Goal: Task Accomplishment & Management: Manage account settings

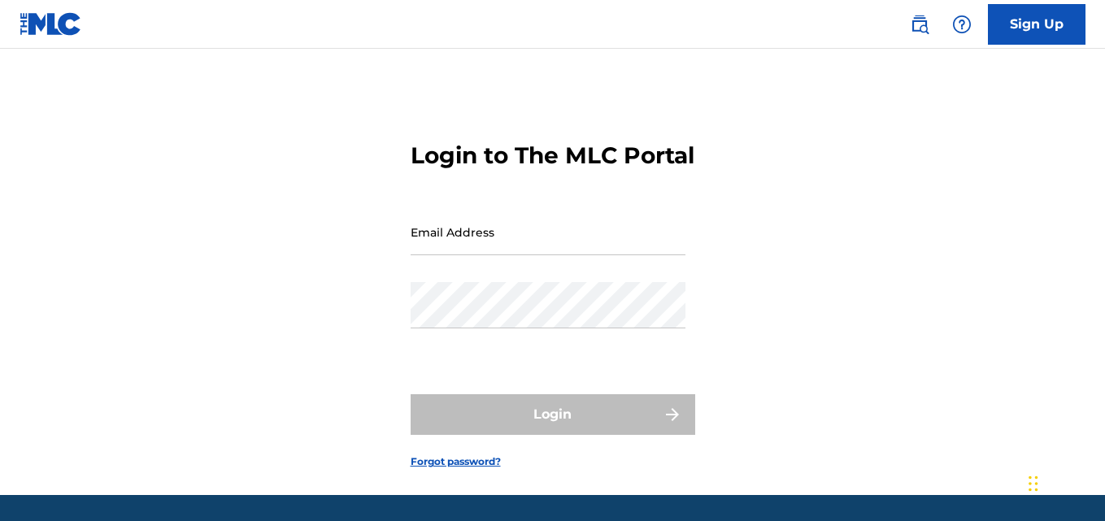
click at [533, 255] on input "Email Address" at bounding box center [547, 232] width 275 height 46
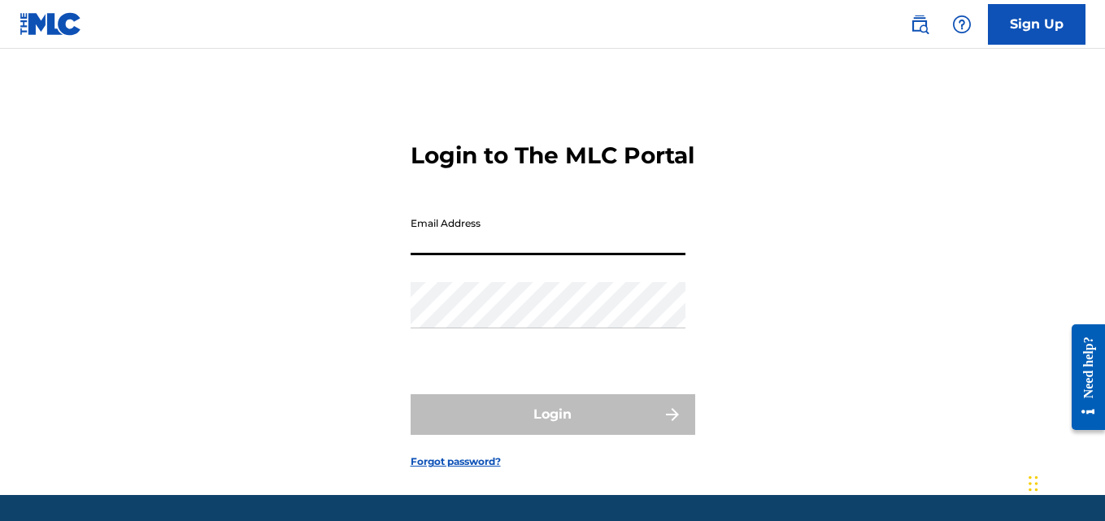
type input "[EMAIL_ADDRESS][DOMAIN_NAME]"
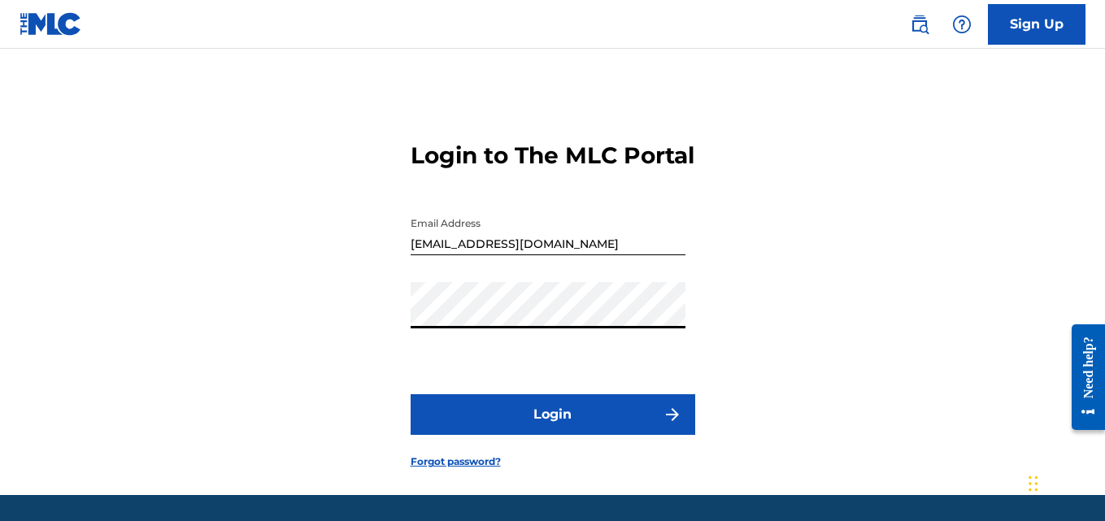
click at [484, 435] on button "Login" at bounding box center [552, 414] width 284 height 41
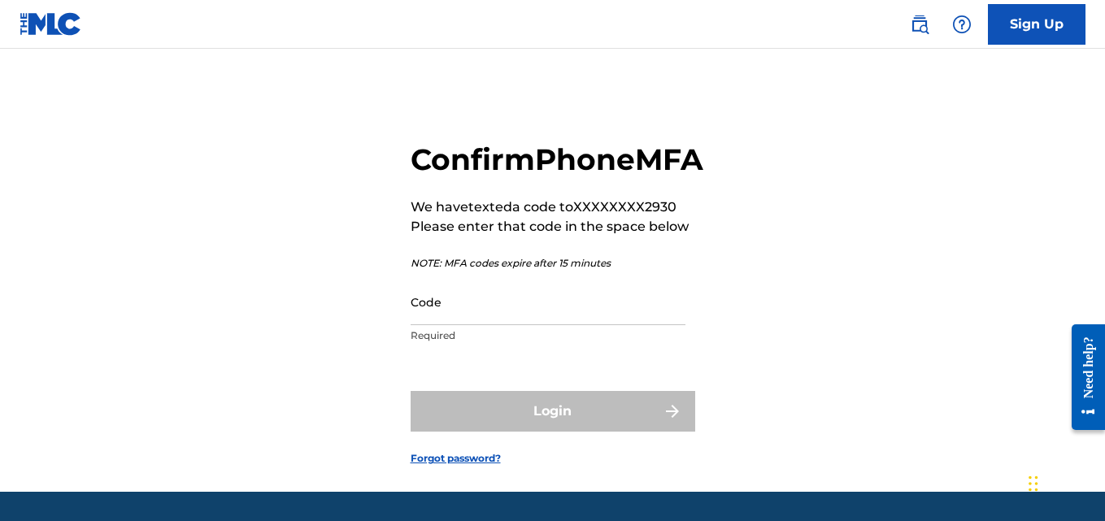
click at [532, 325] on input "Code" at bounding box center [547, 302] width 275 height 46
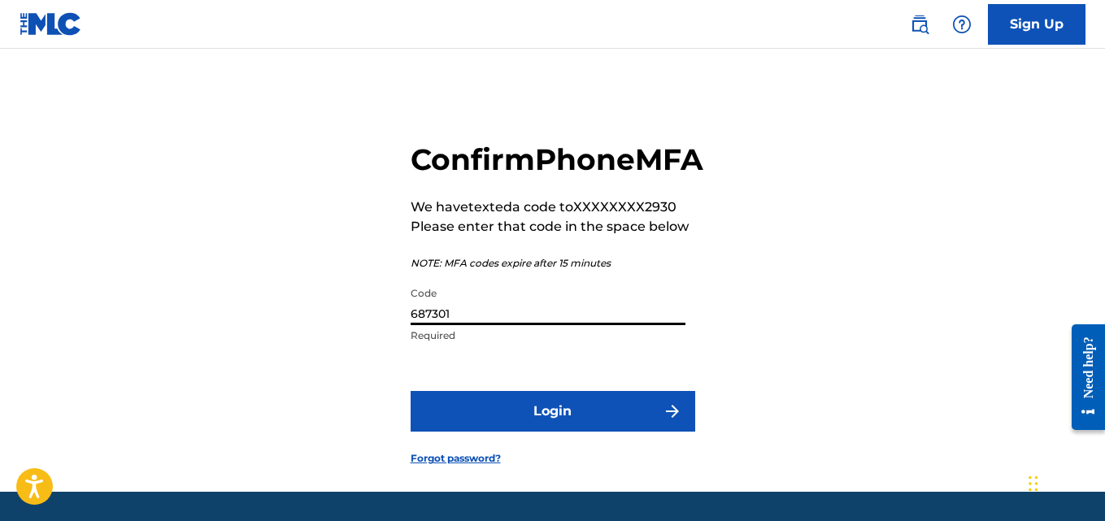
type input "687301"
click at [589, 432] on button "Login" at bounding box center [552, 411] width 284 height 41
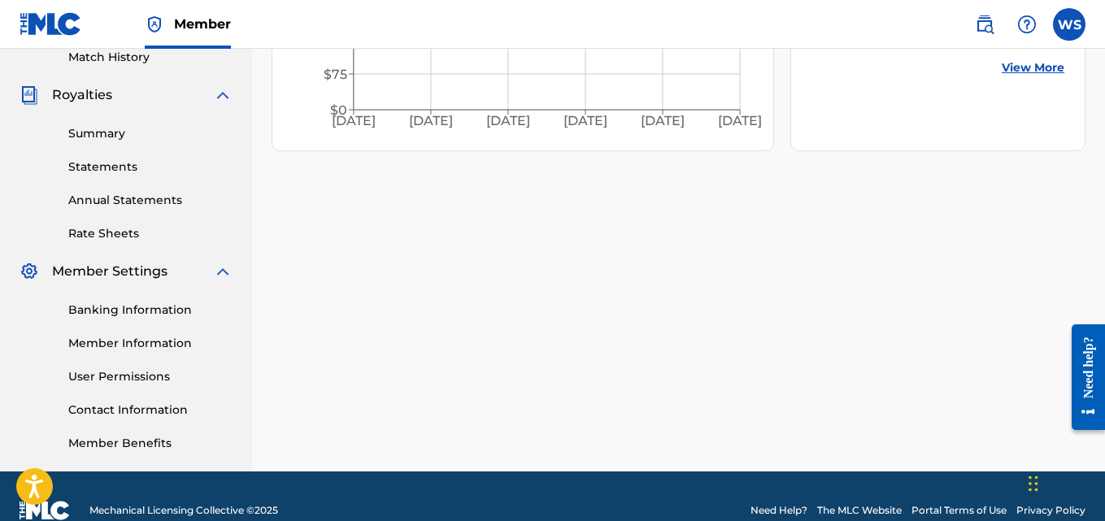
scroll to position [463, 0]
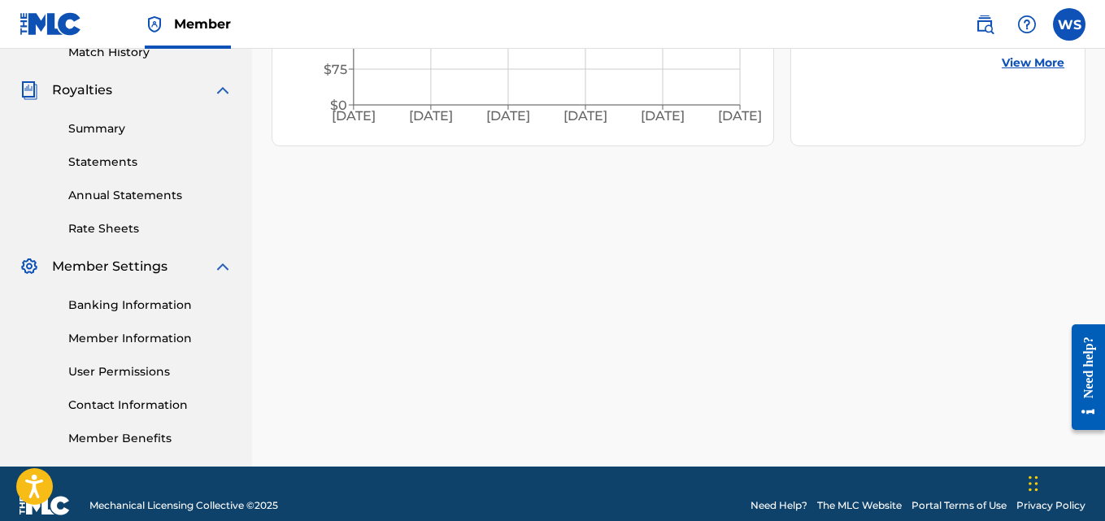
click at [135, 341] on link "Member Information" at bounding box center [150, 338] width 164 height 17
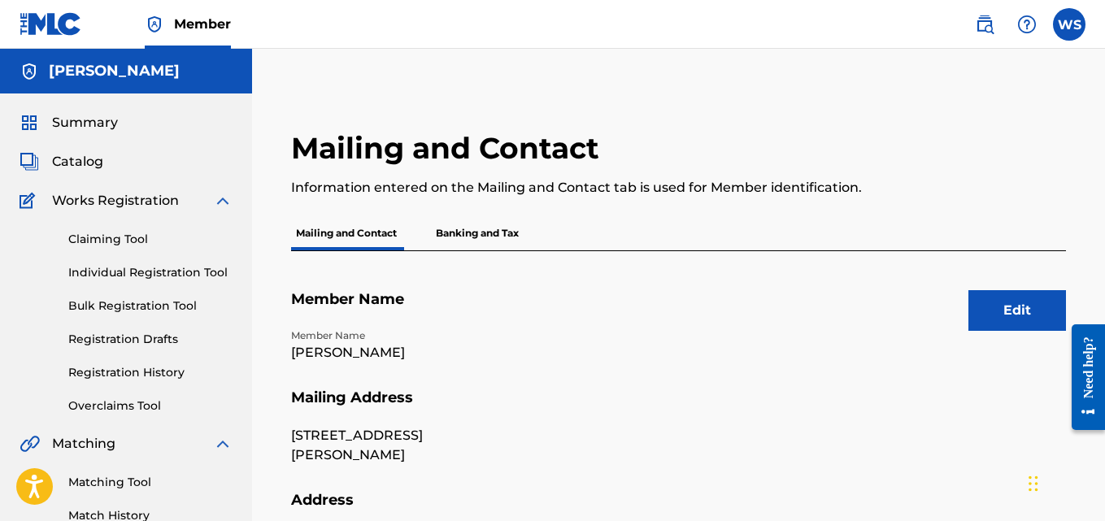
click at [1023, 315] on button "Edit" at bounding box center [1017, 310] width 98 height 41
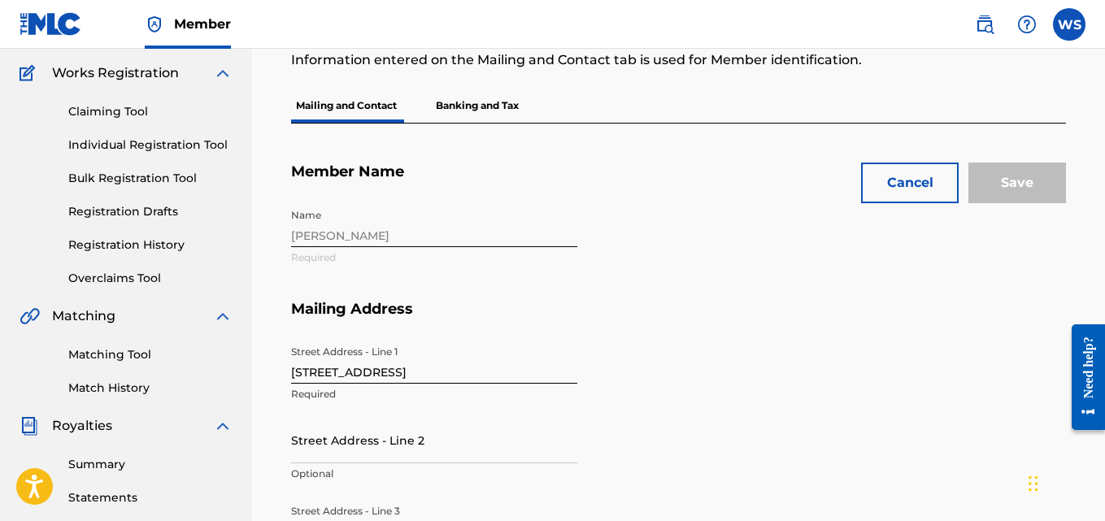
scroll to position [262, 0]
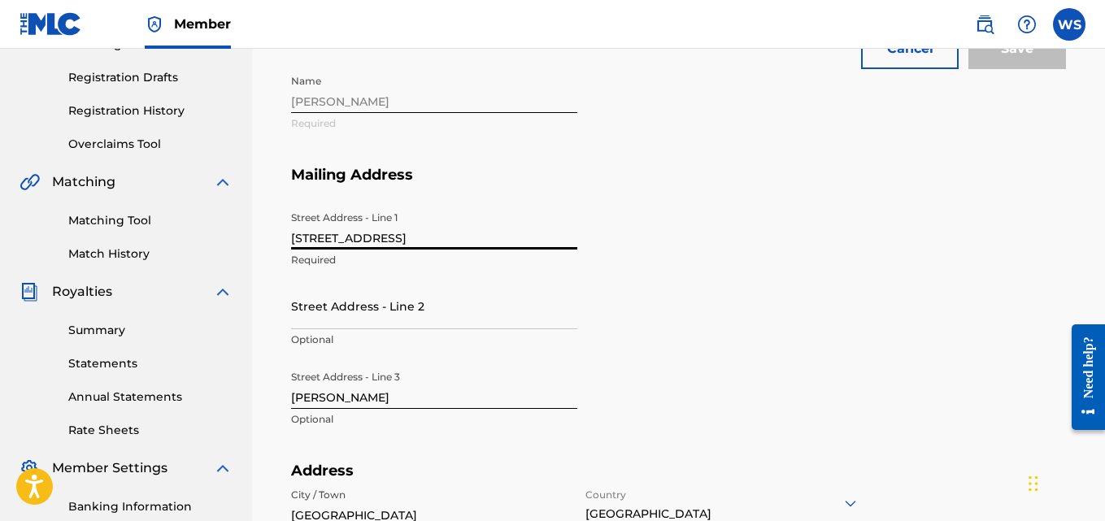
drag, startPoint x: 427, startPoint y: 241, endPoint x: 287, endPoint y: 242, distance: 139.8
click at [284, 248] on div "Mailing and Contact Information entered on the Mailing and Contact tab is used …" at bounding box center [678, 490] width 814 height 1245
type input "[STREET_ADDRESS][PERSON_NAME]"
type input "[GEOGRAPHIC_DATA]"
type input "TN"
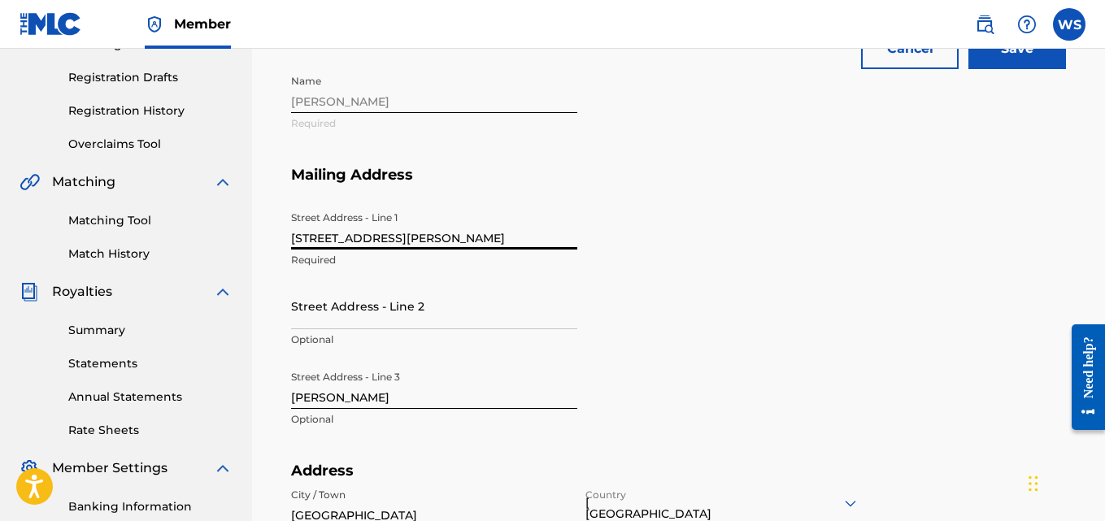
type input "1"
type input "[EMAIL_ADDRESS][DOMAIN_NAME]"
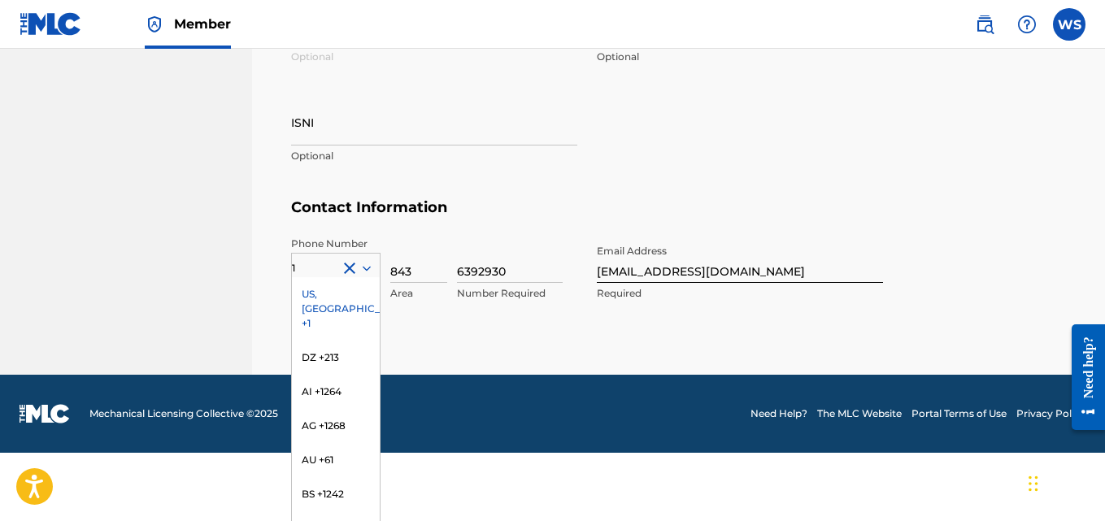
click at [332, 291] on div "US, [GEOGRAPHIC_DATA] +1" at bounding box center [336, 308] width 88 height 63
click at [332, 277] on div "option US, [GEOGRAPHIC_DATA] +1, selected. 216 results available. Use Up and Do…" at bounding box center [335, 265] width 89 height 24
click at [328, 297] on div "US, [GEOGRAPHIC_DATA] +1" at bounding box center [336, 308] width 88 height 63
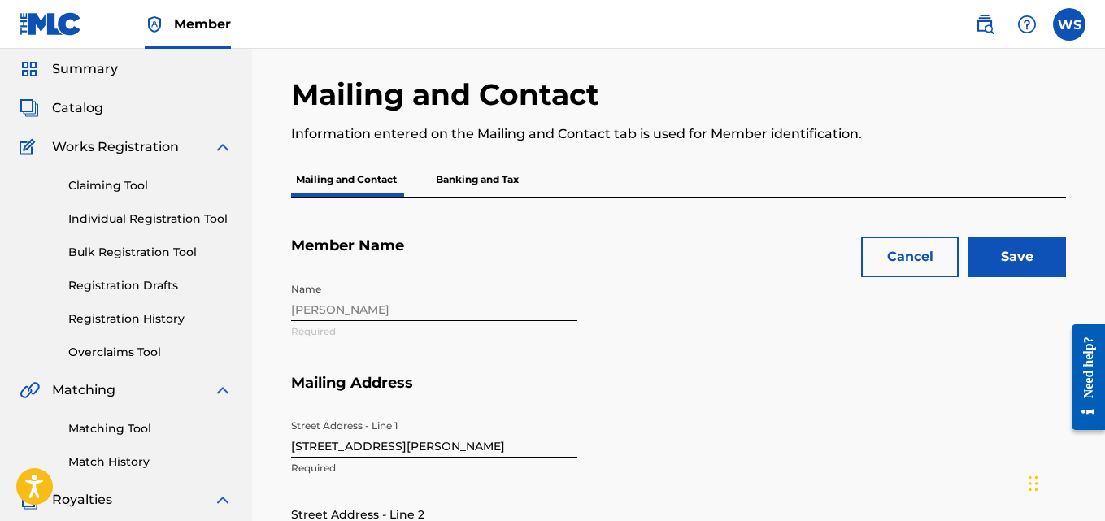
scroll to position [46, 0]
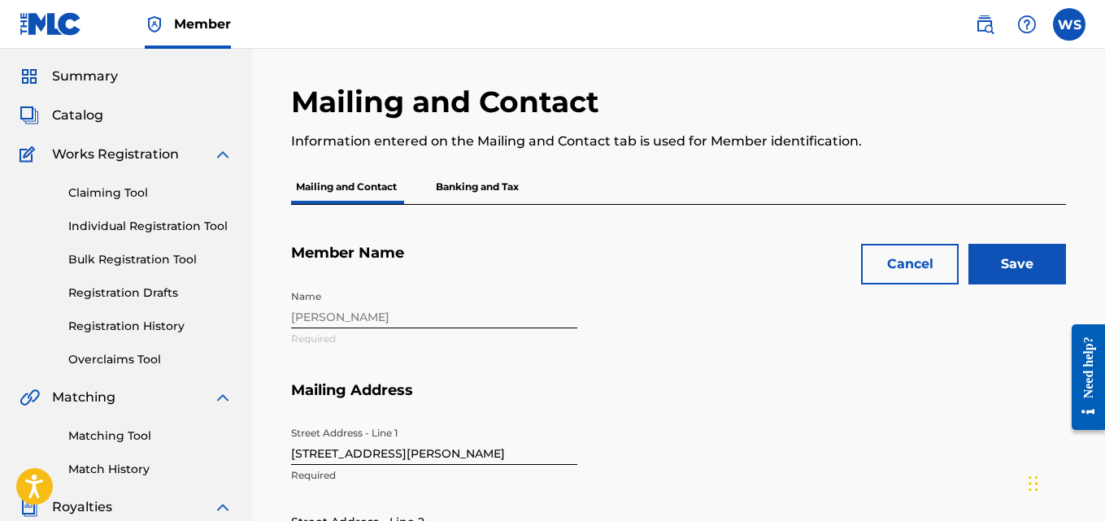
click at [1038, 263] on input "Save" at bounding box center [1017, 264] width 98 height 41
